Goal: Transaction & Acquisition: Purchase product/service

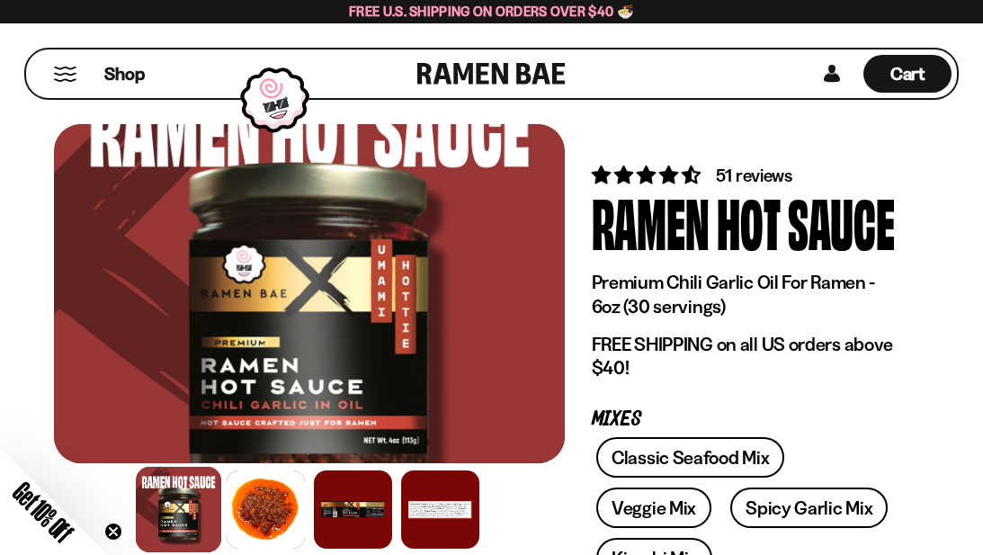
click at [220, 100] on div "Shop Cart D0381C2F-513E-4F90-8A41-6F0A75DCBAAA" at bounding box center [491, 73] width 983 height 101
click at [124, 82] on span "Shop" at bounding box center [125, 73] width 44 height 27
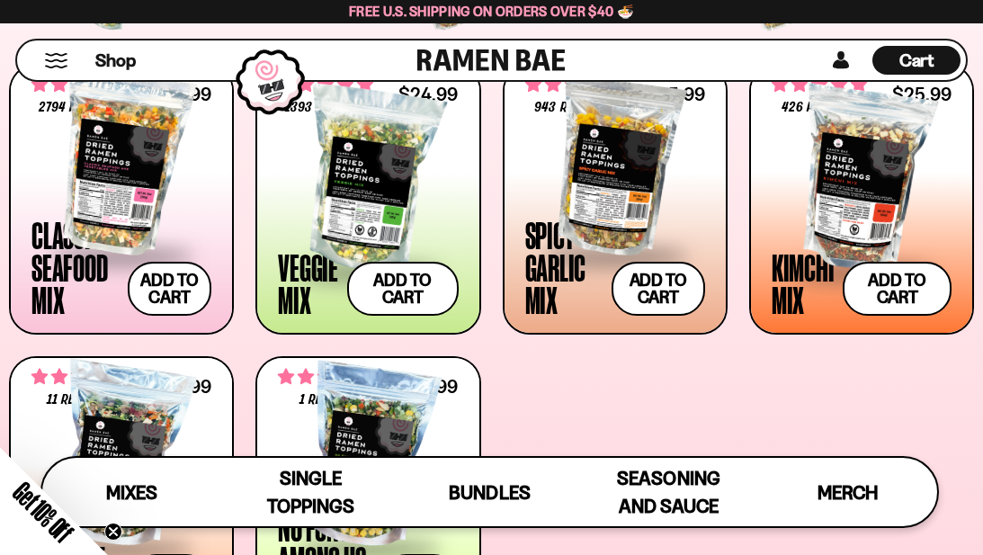
scroll to position [637, 0]
click at [111, 58] on span "Shop" at bounding box center [116, 60] width 44 height 27
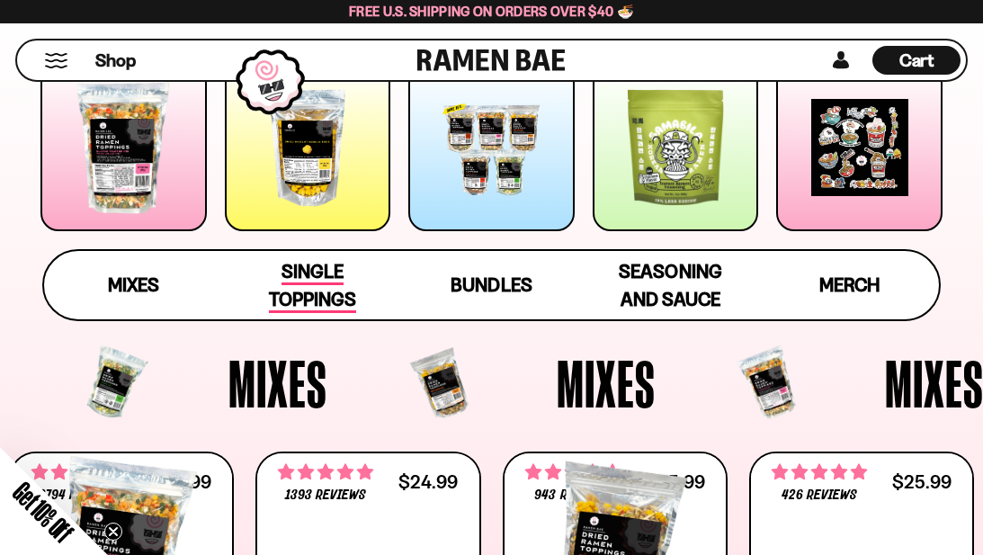
scroll to position [274, 0]
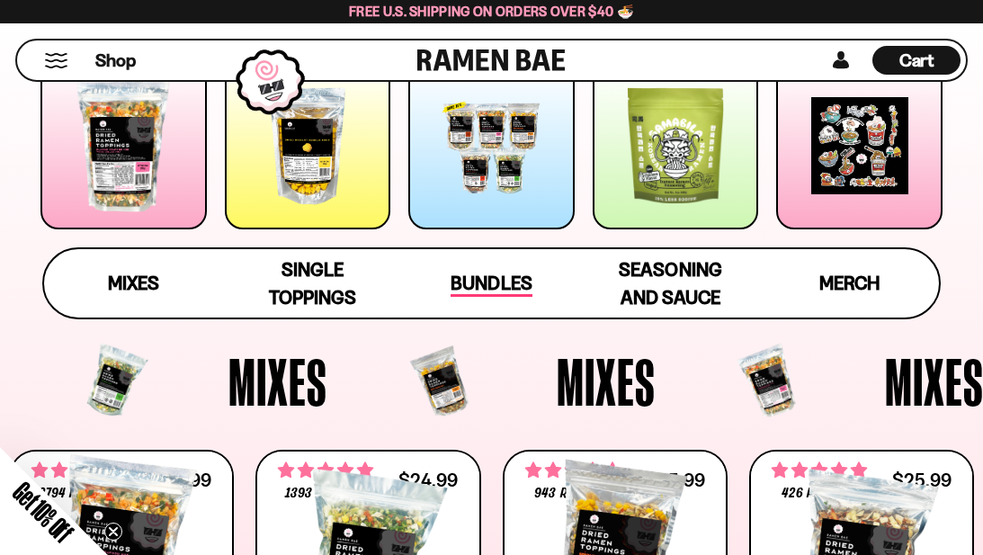
click at [506, 284] on span "Bundles" at bounding box center [491, 284] width 81 height 25
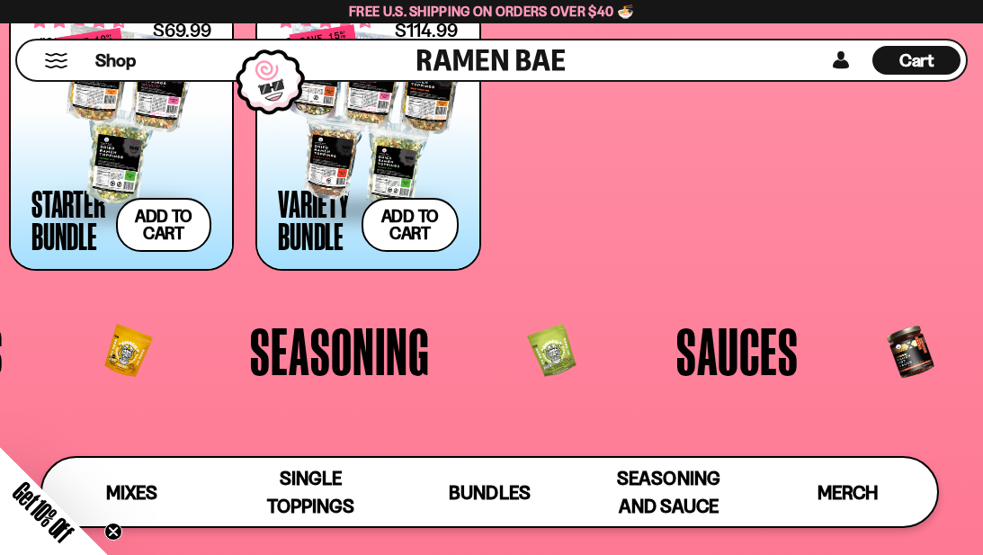
scroll to position [3006, 0]
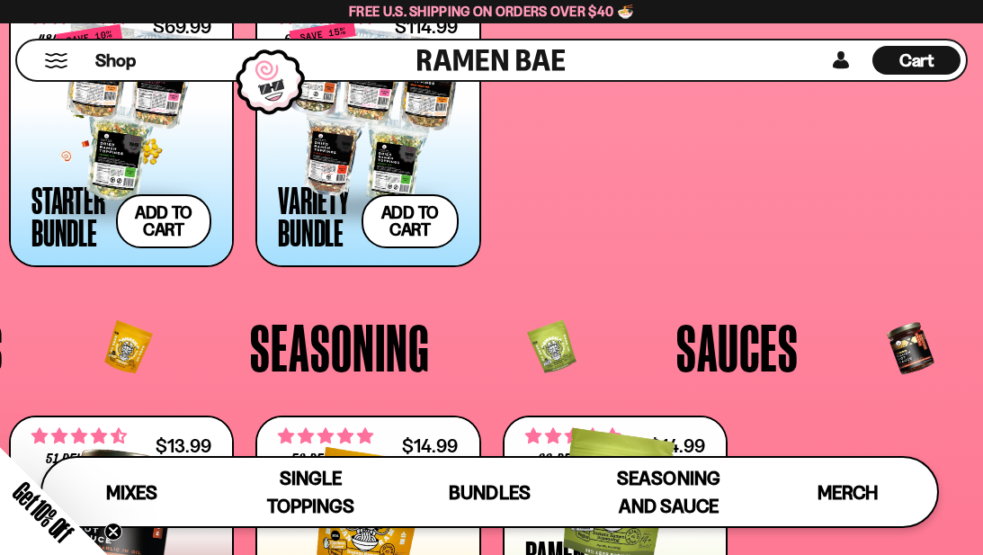
click at [122, 151] on div at bounding box center [121, 113] width 180 height 180
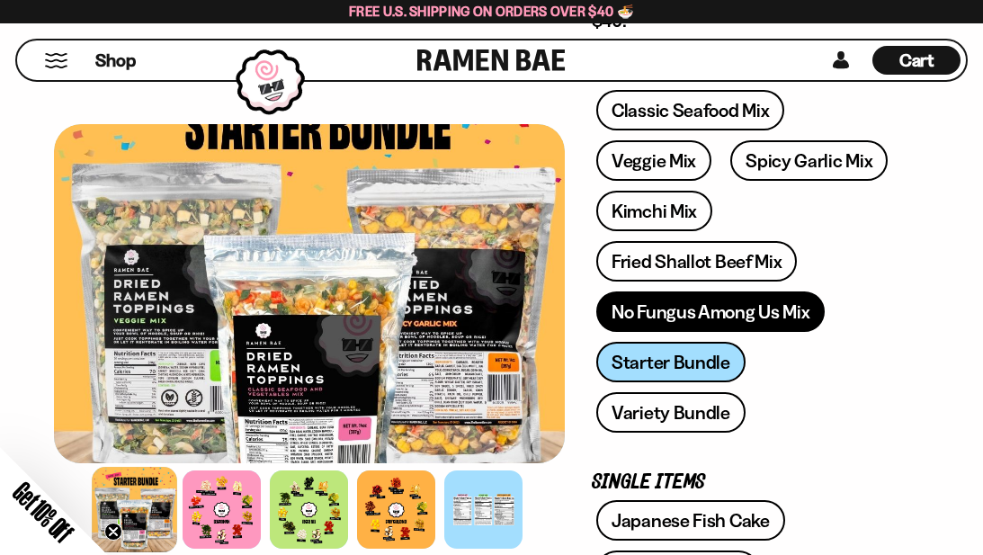
scroll to position [310, 0]
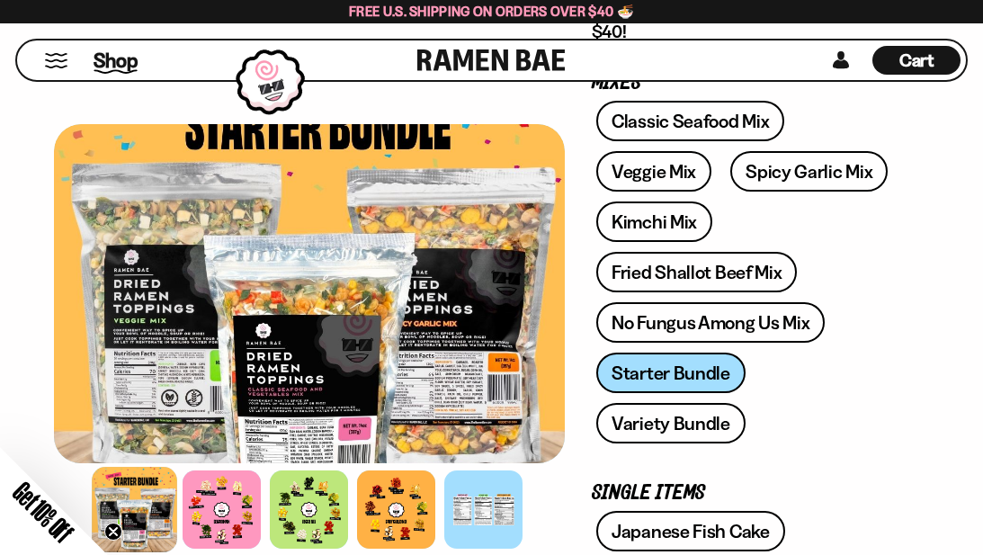
click at [109, 62] on span "Shop" at bounding box center [116, 60] width 44 height 27
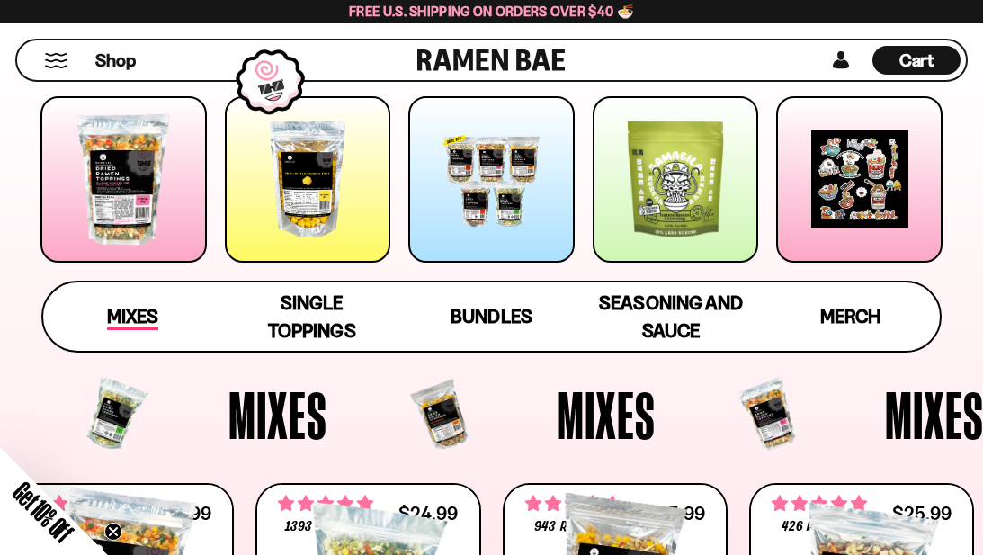
click at [140, 308] on span "Mixes" at bounding box center [132, 317] width 51 height 25
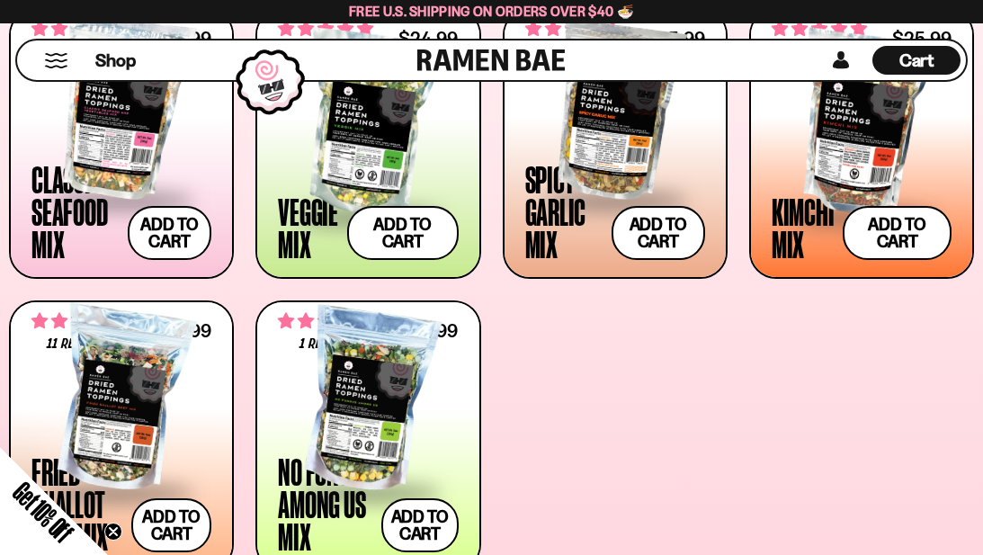
scroll to position [705, 0]
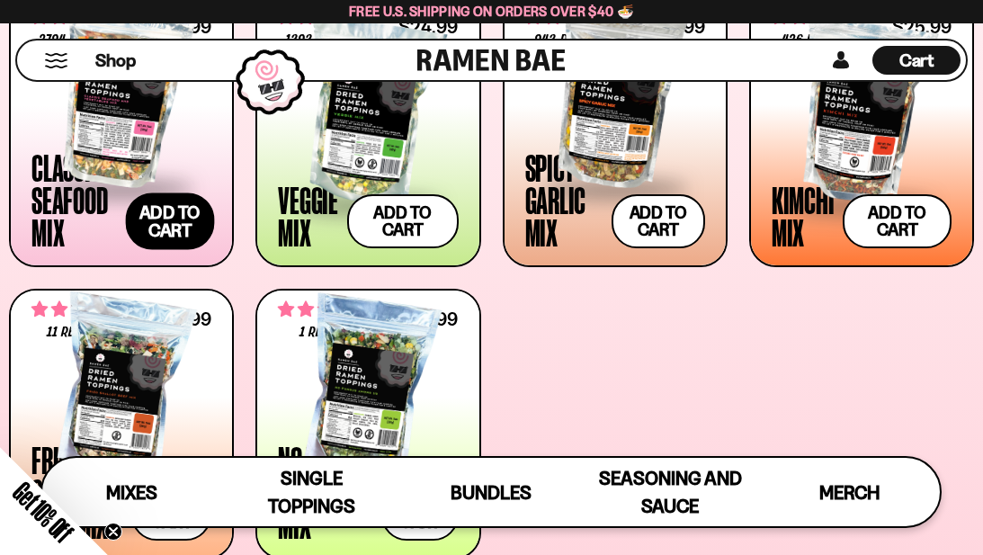
click at [181, 225] on button "Add to cart" at bounding box center [169, 221] width 88 height 57
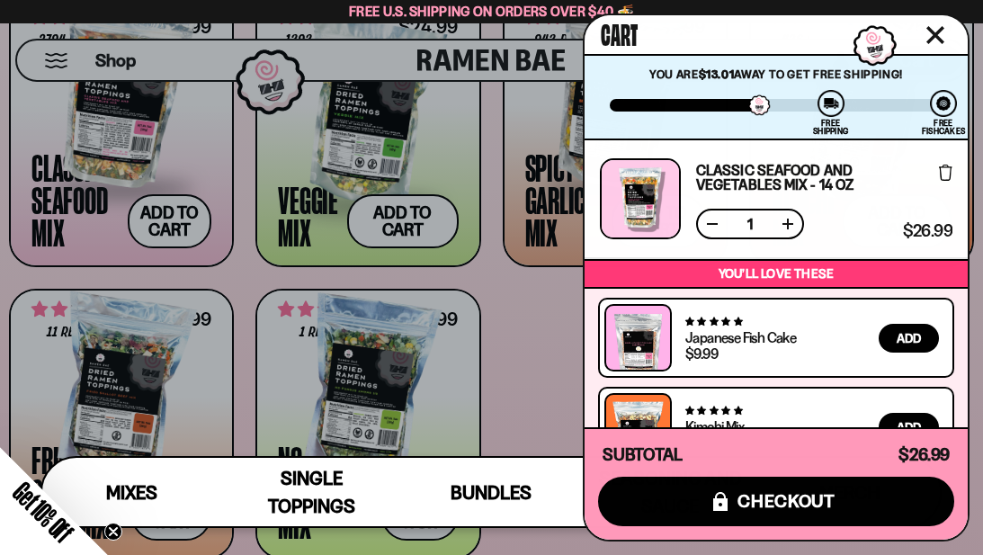
click at [540, 306] on div at bounding box center [491, 277] width 983 height 555
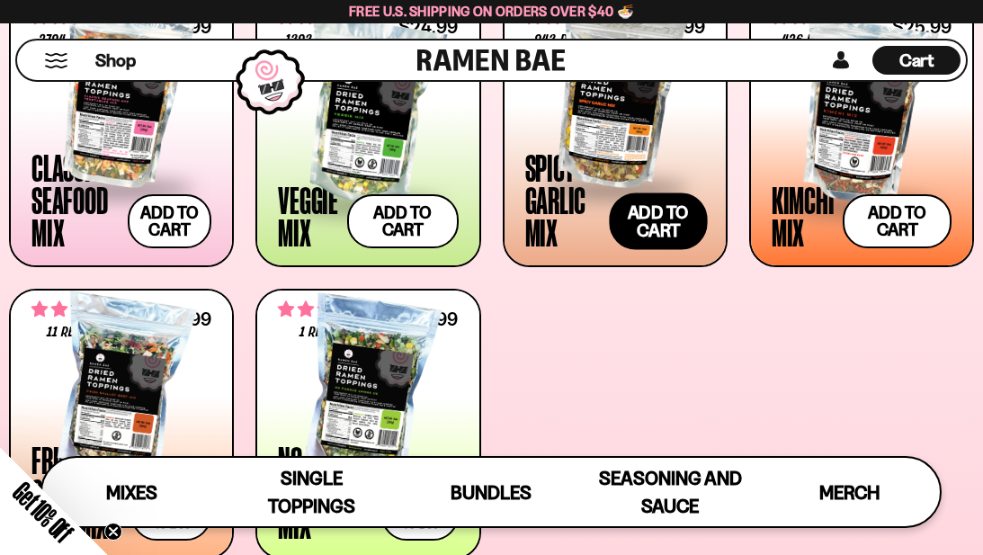
click at [660, 220] on button "Add to cart" at bounding box center [658, 221] width 98 height 57
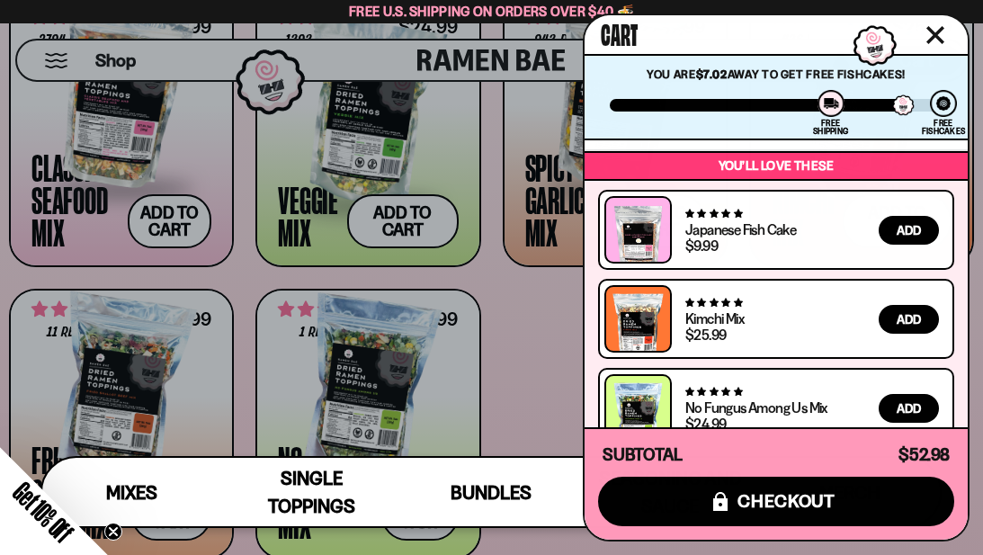
scroll to position [263, 0]
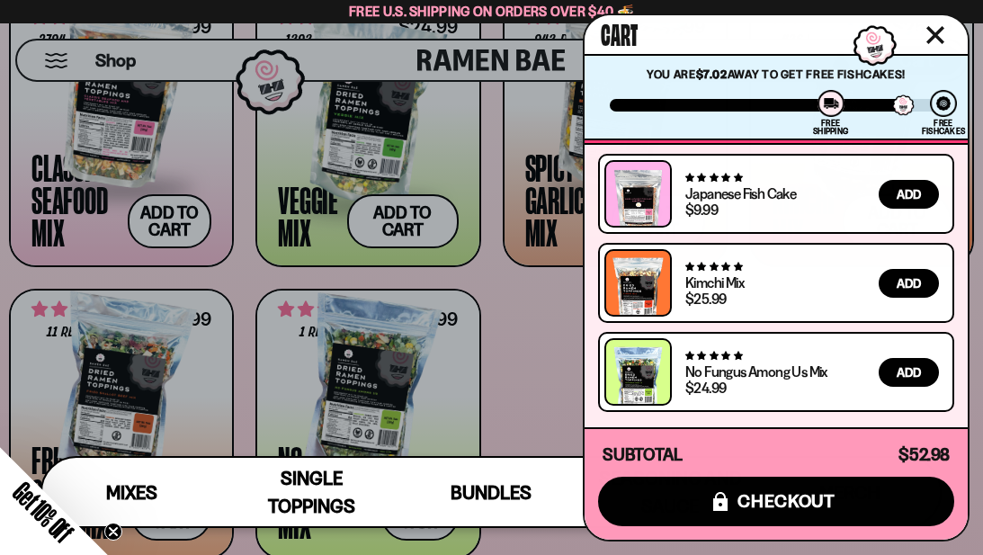
click at [537, 351] on div at bounding box center [491, 277] width 983 height 555
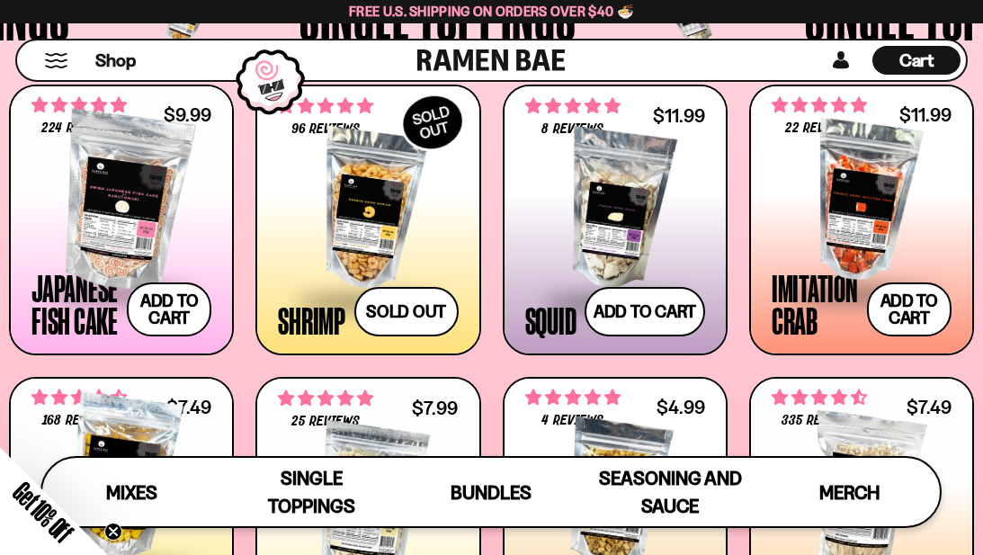
scroll to position [1332, 0]
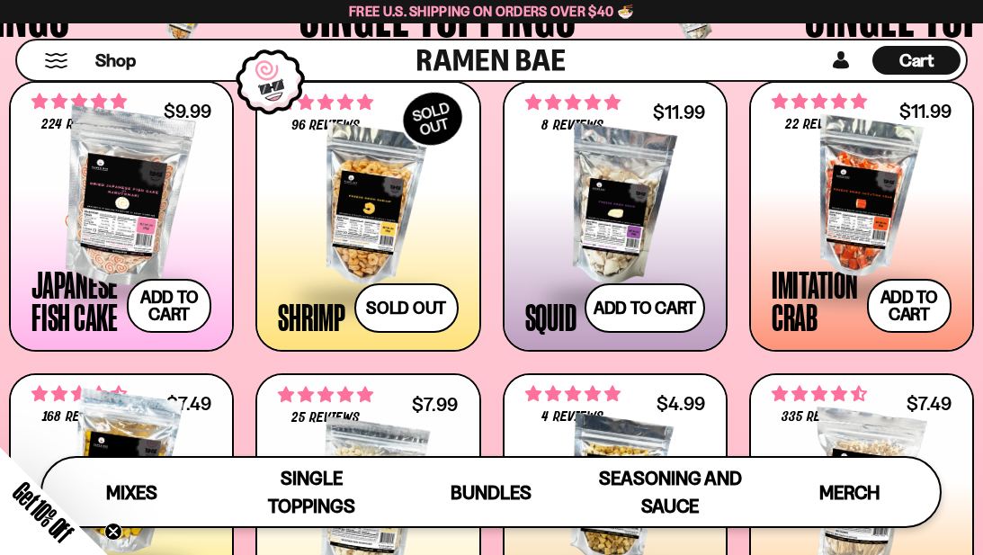
click at [114, 225] on div at bounding box center [121, 198] width 180 height 180
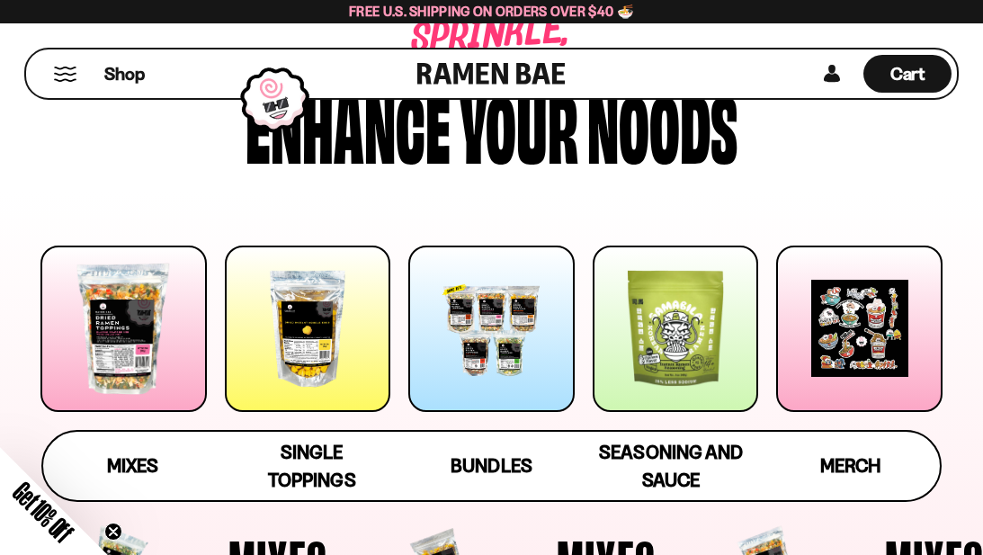
scroll to position [292, 0]
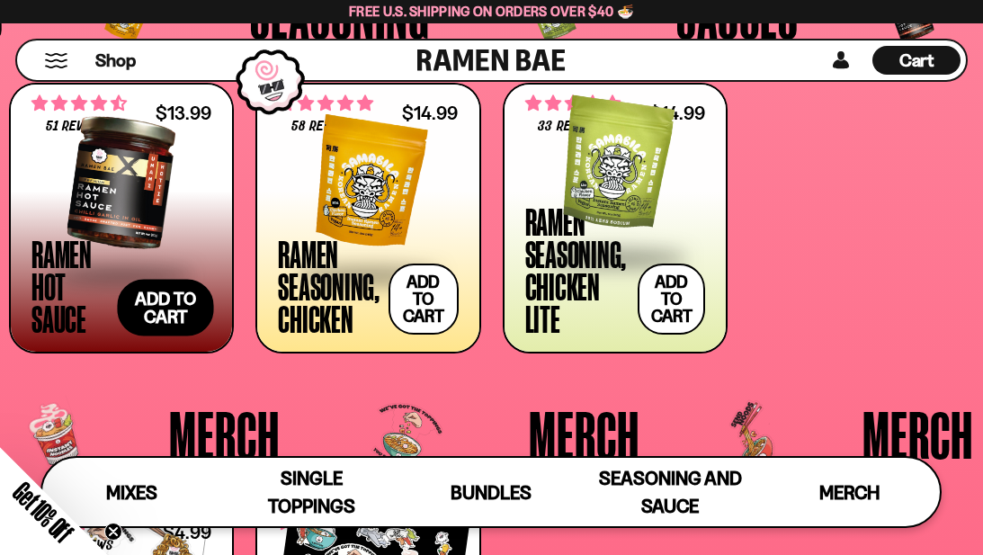
click at [166, 303] on button "Add to cart" at bounding box center [165, 308] width 96 height 57
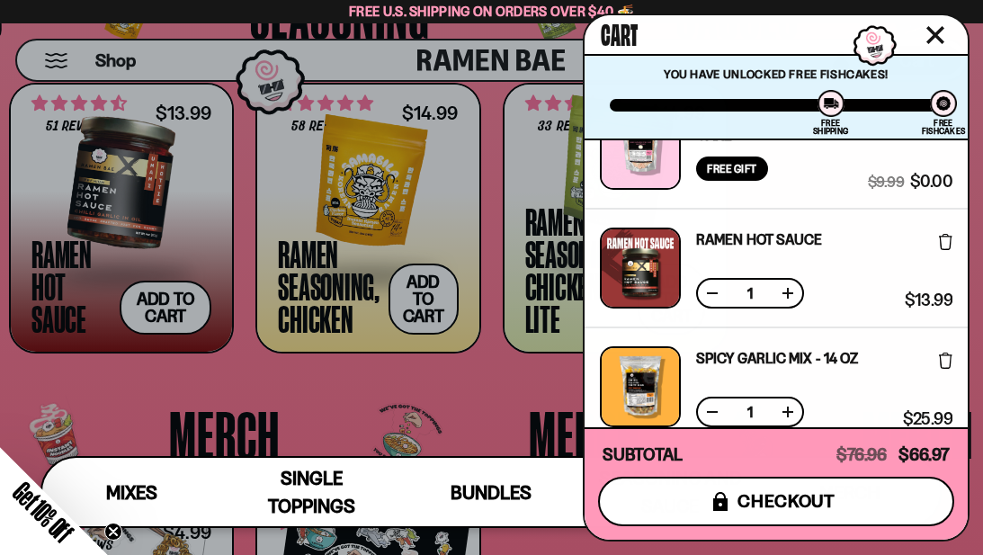
click at [772, 493] on span "checkout" at bounding box center [787, 501] width 98 height 20
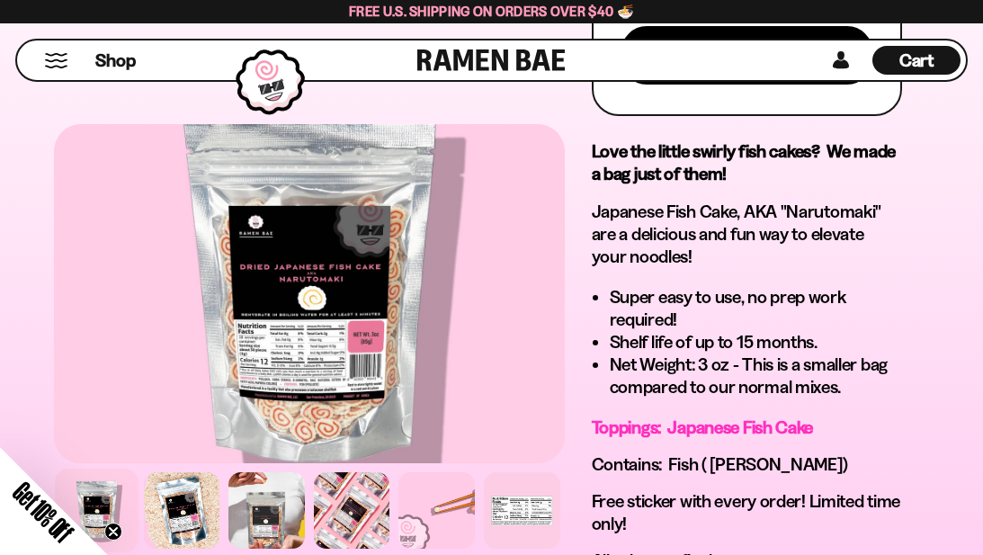
scroll to position [1391, 0]
